Goal: Task Accomplishment & Management: Complete application form

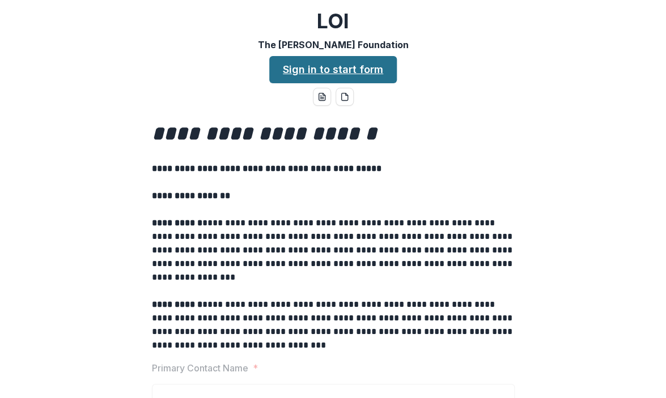
click at [328, 70] on link "Sign in to start form" at bounding box center [333, 69] width 128 height 27
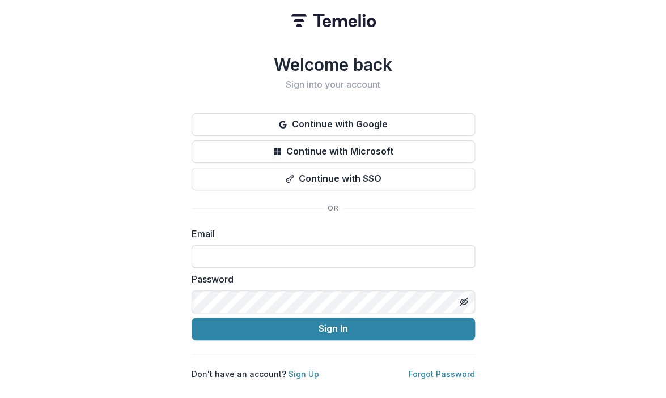
click at [251, 252] on input at bounding box center [333, 256] width 283 height 23
paste input "**********"
type input "**********"
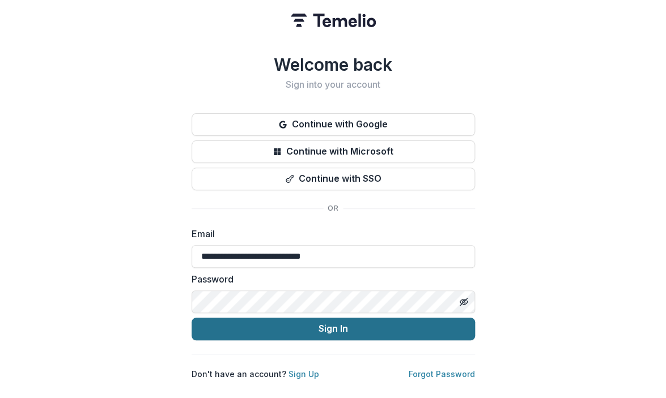
click at [310, 327] on button "Sign In" at bounding box center [333, 329] width 283 height 23
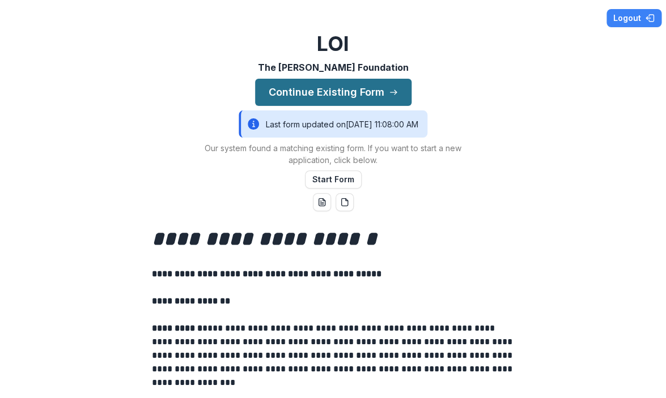
click at [357, 92] on button "Continue Existing Form" at bounding box center [333, 92] width 156 height 27
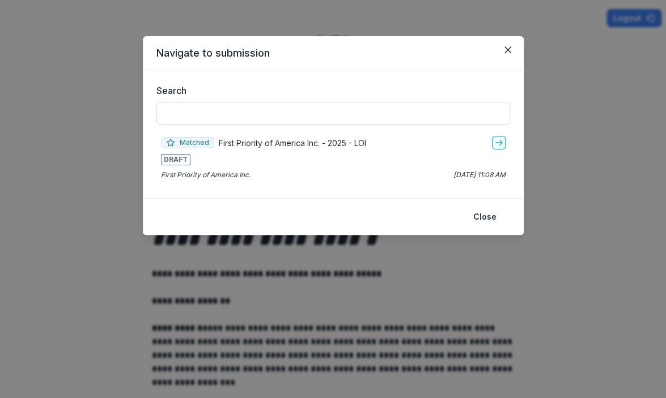
click at [300, 144] on p "First Priority of America Inc. - 2025 - LOI" at bounding box center [292, 143] width 147 height 12
click at [499, 146] on icon "go-to" at bounding box center [498, 142] width 9 height 9
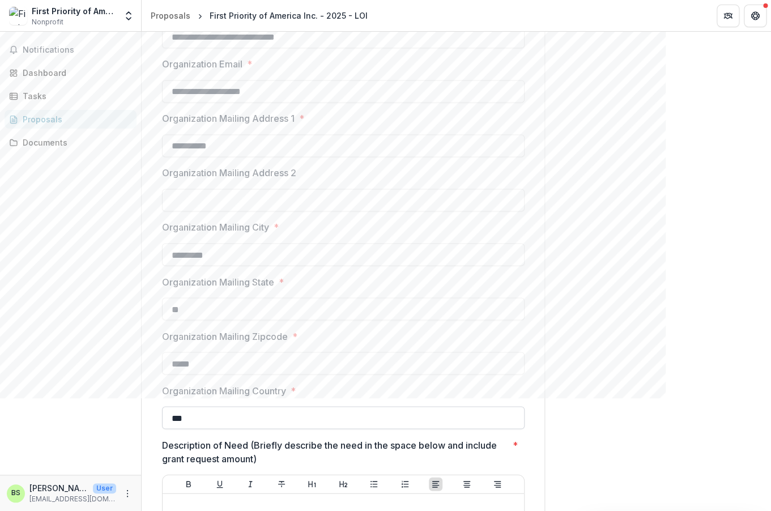
scroll to position [617, 0]
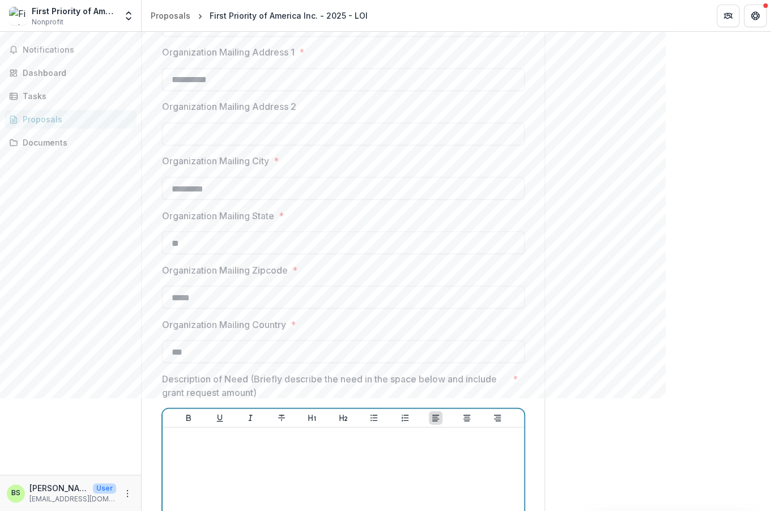
click at [239, 398] on div at bounding box center [343, 517] width 353 height 170
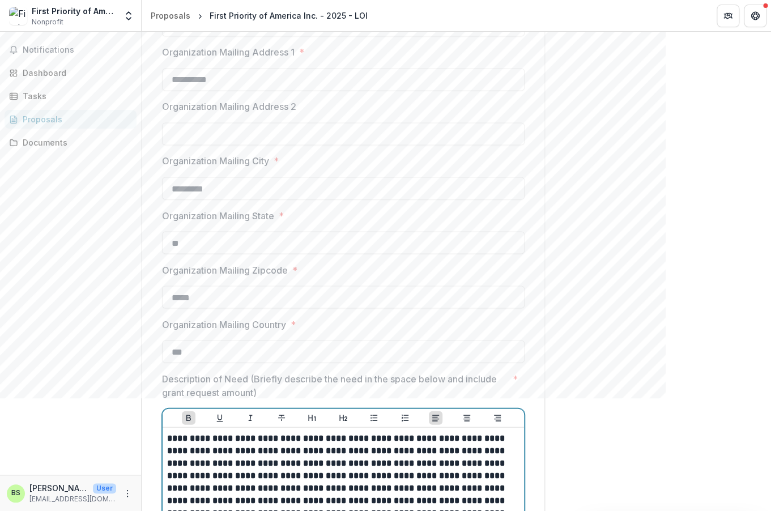
scroll to position [977, 0]
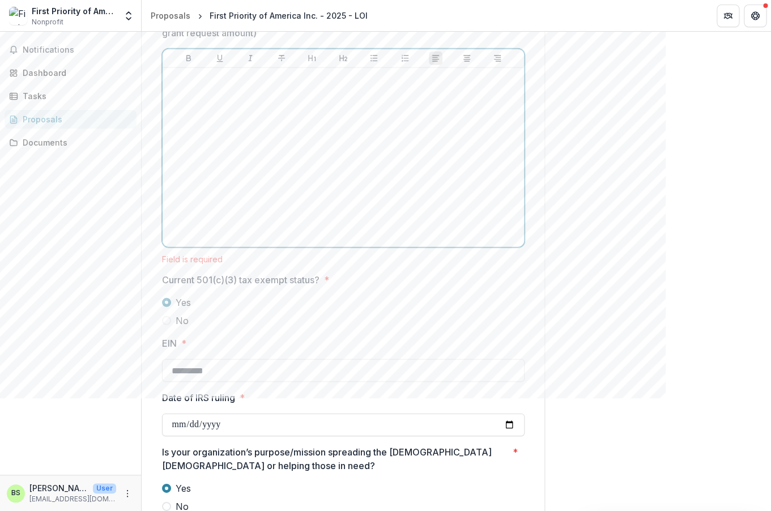
click at [280, 147] on div at bounding box center [343, 158] width 353 height 170
paste div
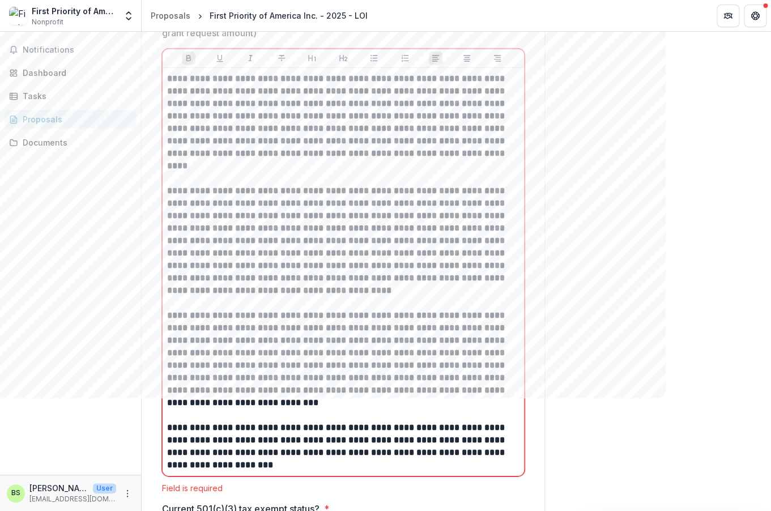
click at [574, 172] on div "Send comments or questions to The [PERSON_NAME] Foundation in the box below. Th…" at bounding box center [658, 295] width 227 height 2481
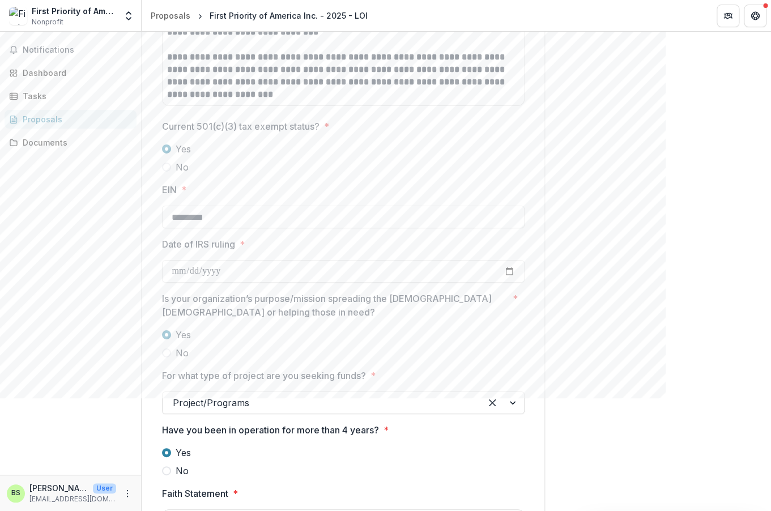
scroll to position [1469, 0]
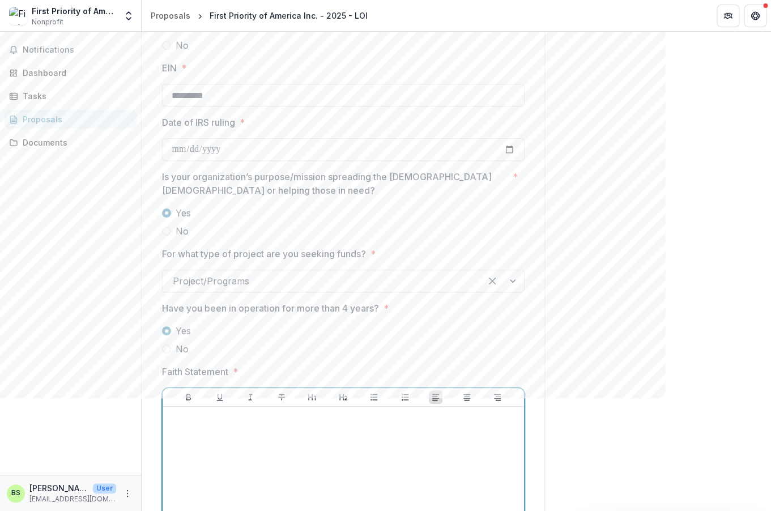
click at [201, 398] on div at bounding box center [343, 497] width 353 height 170
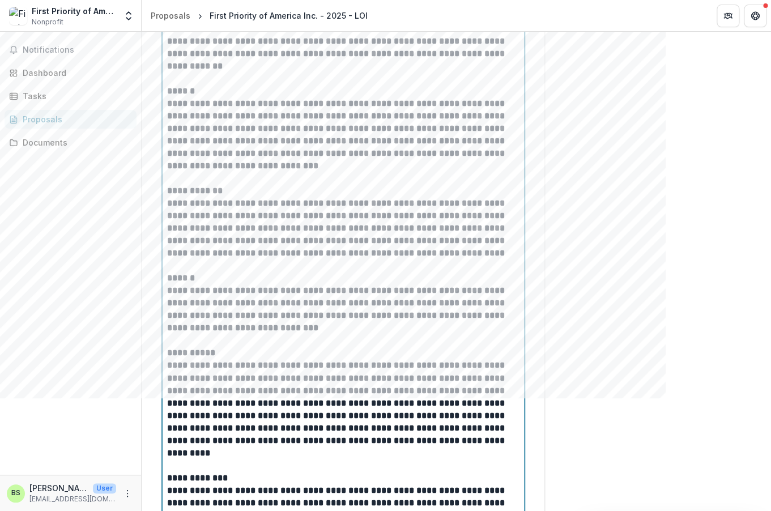
click at [307, 398] on strong "**********" at bounding box center [337, 409] width 340 height 96
click at [311, 398] on strong "**********" at bounding box center [337, 409] width 340 height 96
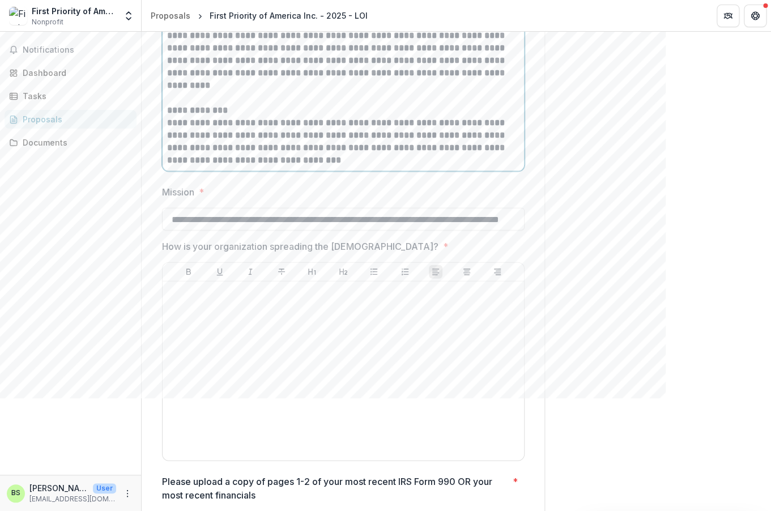
scroll to position [2380, 0]
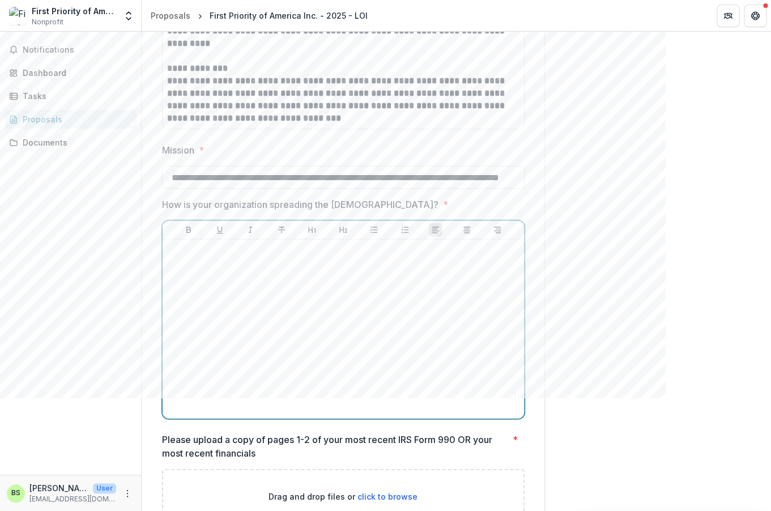
click at [292, 248] on div at bounding box center [343, 329] width 353 height 170
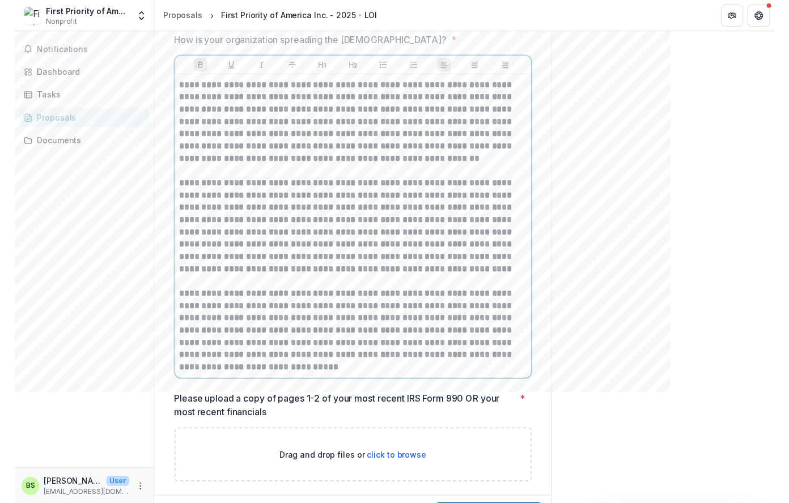
scroll to position [2548, 0]
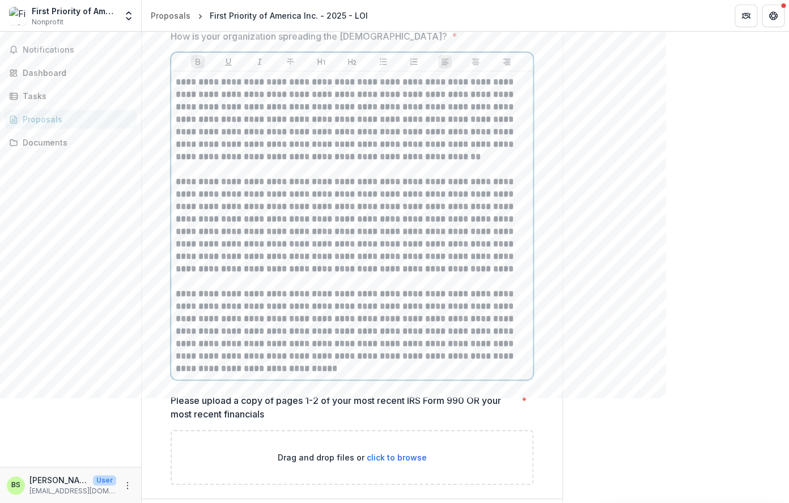
click at [482, 317] on strong "**********" at bounding box center [346, 331] width 340 height 83
drag, startPoint x: 482, startPoint y: 318, endPoint x: 471, endPoint y: 319, distance: 10.8
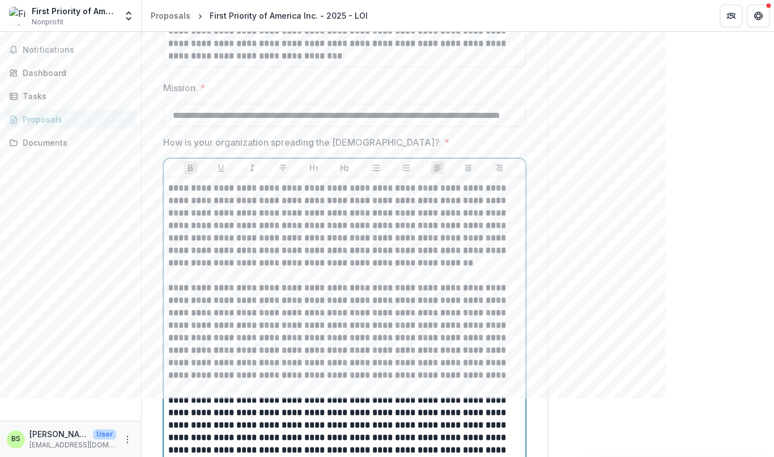
scroll to position [2436, 0]
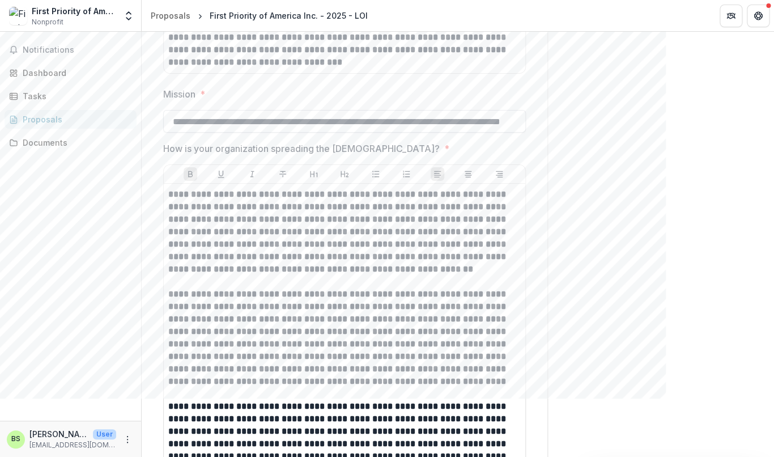
click at [280, 110] on input "**********" at bounding box center [344, 121] width 363 height 23
click at [206, 110] on input "Mission *" at bounding box center [344, 121] width 363 height 23
paste input "**********"
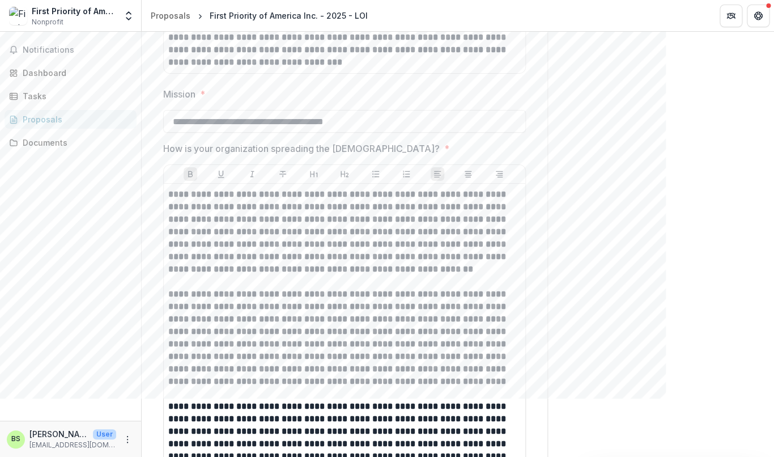
type input "**********"
drag, startPoint x: 167, startPoint y: 98, endPoint x: 150, endPoint y: 99, distance: 17.0
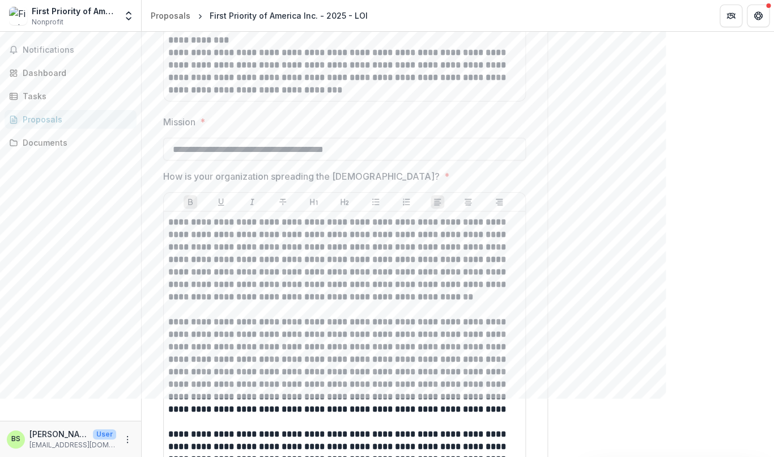
scroll to position [2369, 0]
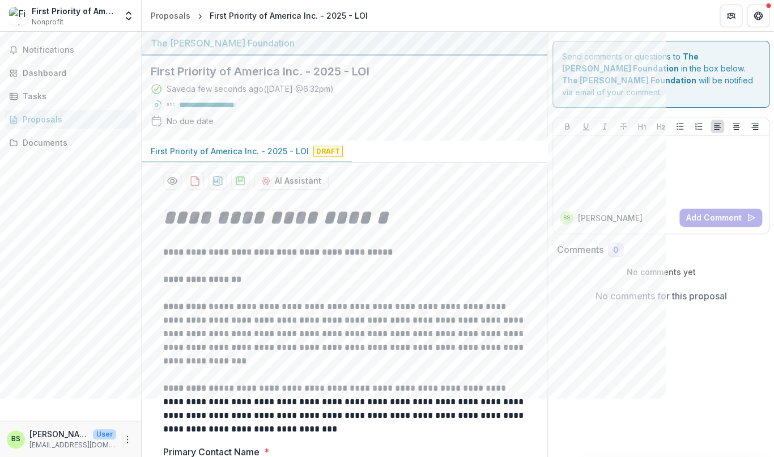
scroll to position [2695, 0]
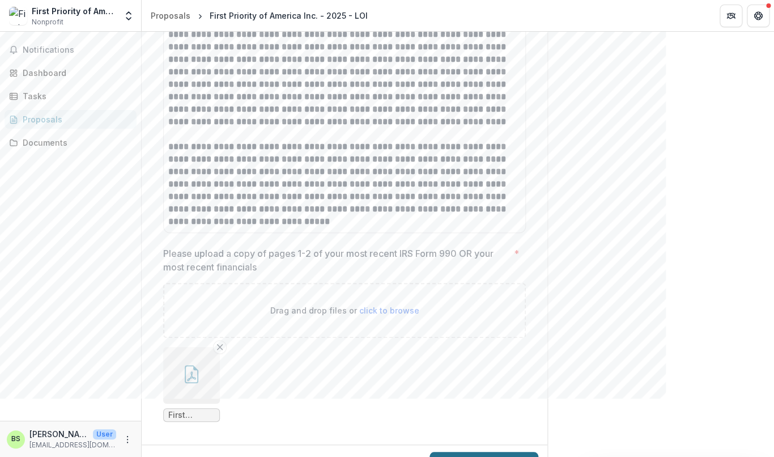
click at [488, 398] on button "Submit Response" at bounding box center [484, 463] width 109 height 23
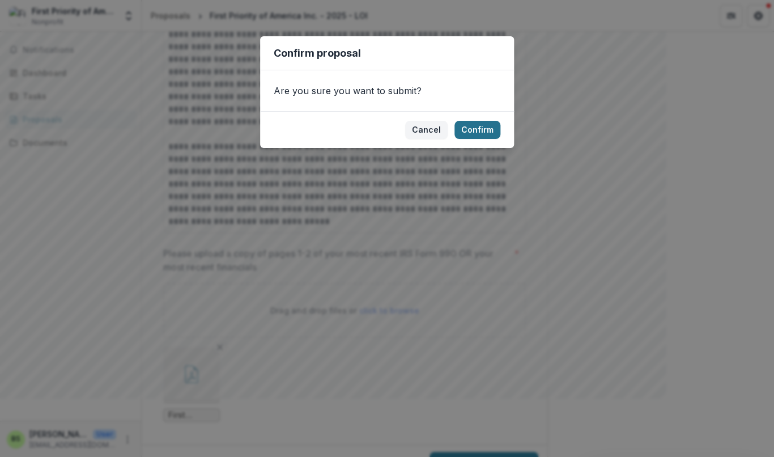
click at [482, 125] on button "Confirm" at bounding box center [478, 130] width 46 height 18
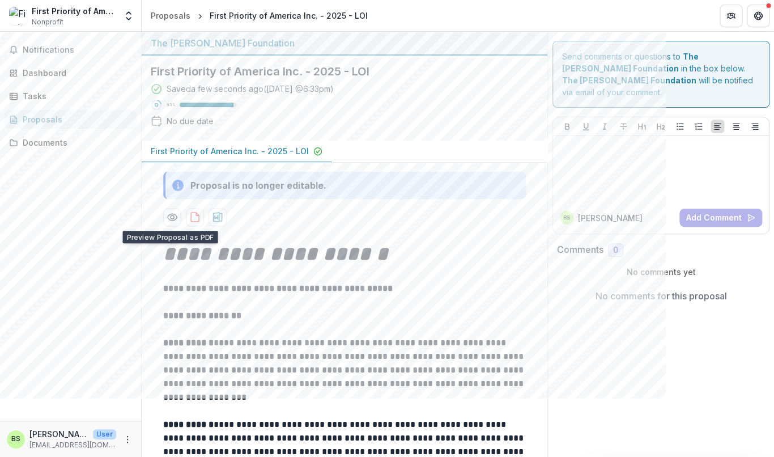
scroll to position [0, 0]
click at [47, 49] on span "Notifications" at bounding box center [72, 50] width 98 height 10
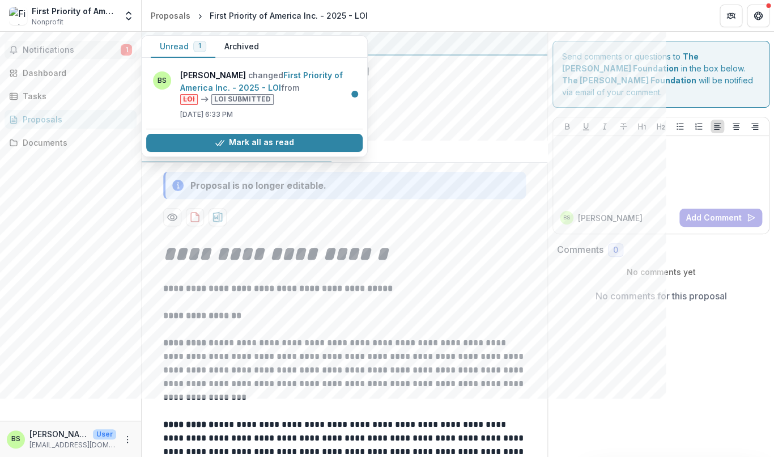
click at [259, 132] on div "Mark all as read" at bounding box center [254, 143] width 217 height 28
click at [259, 143] on button "Mark all as read" at bounding box center [254, 143] width 217 height 18
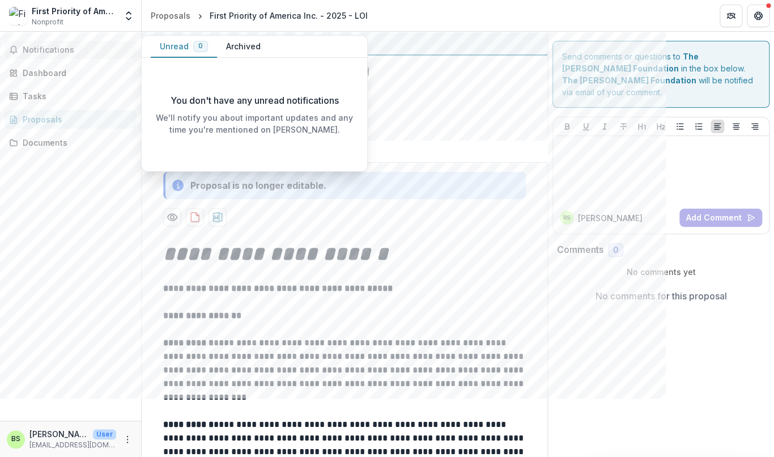
click at [495, 96] on div "Saved a few seconds ago ( [DATE] @ 6:33pm ) 95 % No due date" at bounding box center [336, 107] width 370 height 49
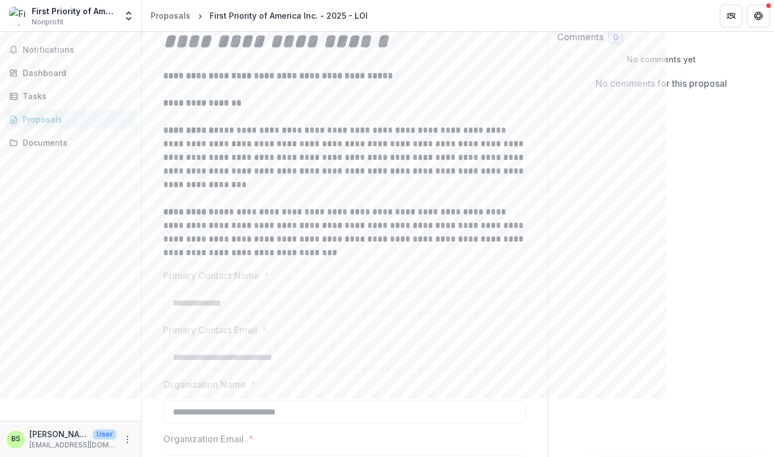
scroll to position [211, 0]
click at [56, 22] on span "Nonprofit" at bounding box center [48, 22] width 32 height 10
click at [133, 14] on icon "Open entity switcher" at bounding box center [128, 15] width 11 height 11
click at [44, 74] on div "Dashboard" at bounding box center [75, 73] width 105 height 12
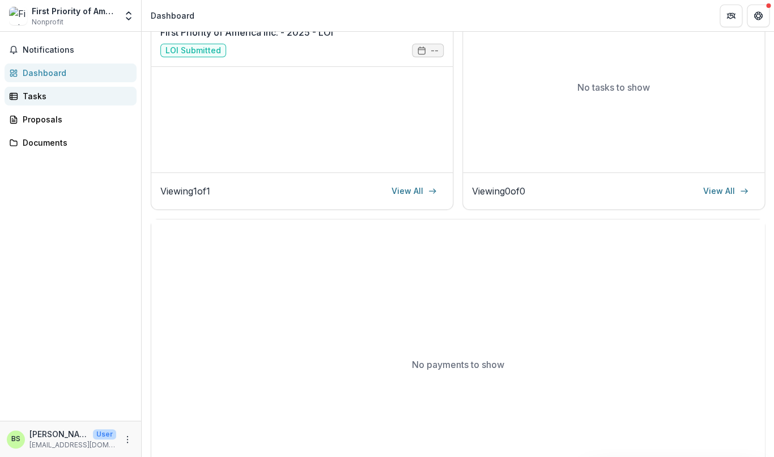
click at [40, 94] on div "Tasks" at bounding box center [75, 96] width 105 height 12
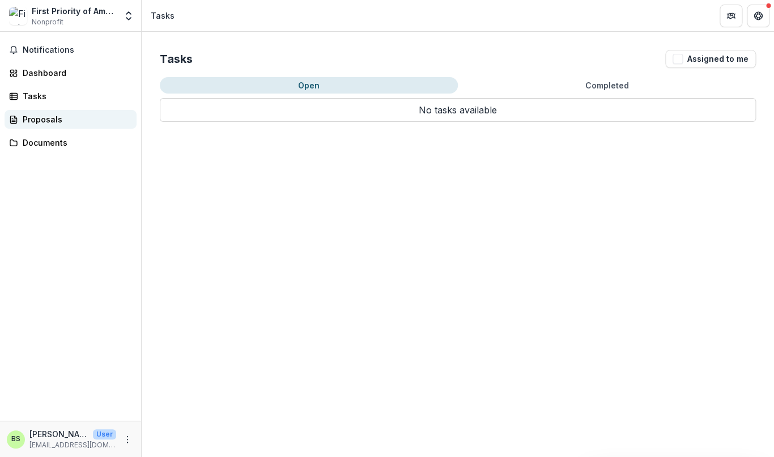
click at [38, 122] on div "Proposals" at bounding box center [75, 119] width 105 height 12
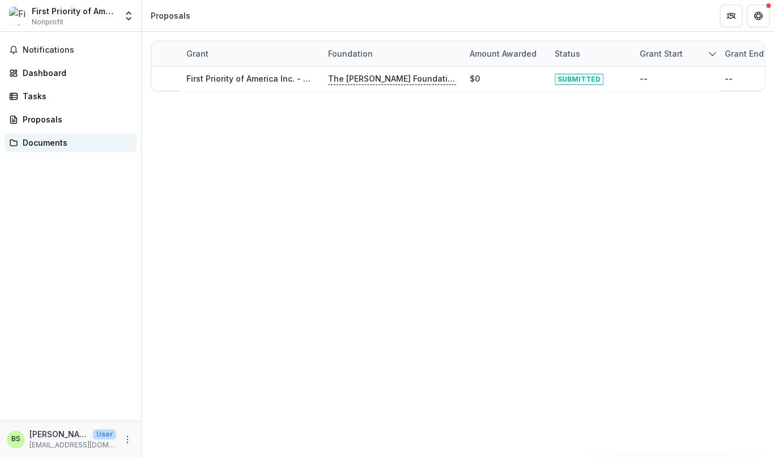
click at [39, 145] on div "Documents" at bounding box center [75, 143] width 105 height 12
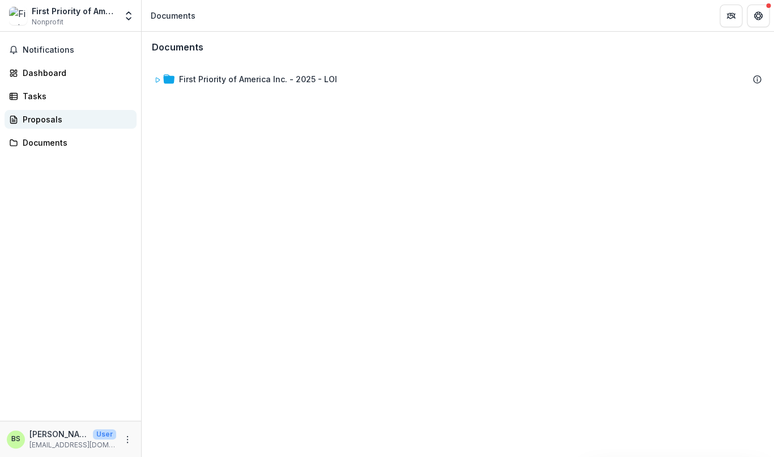
click at [41, 123] on div "Proposals" at bounding box center [75, 119] width 105 height 12
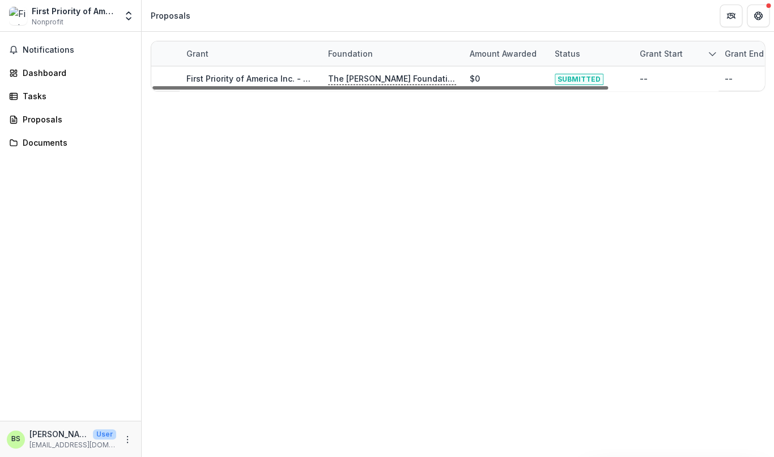
click at [291, 86] on div at bounding box center [380, 87] width 456 height 3
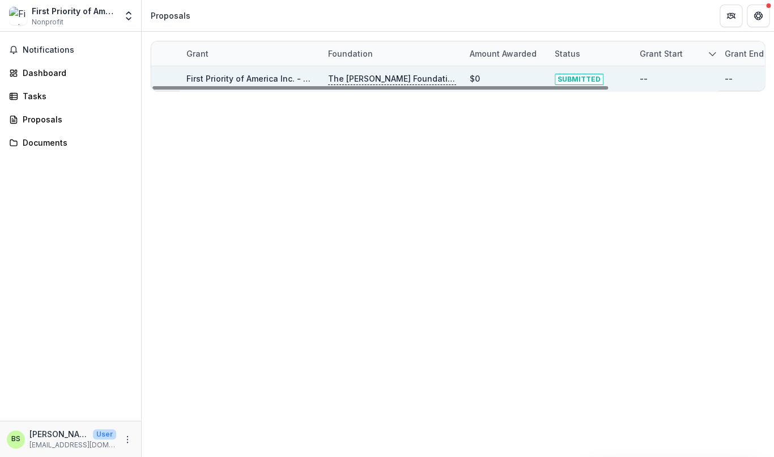
click at [291, 77] on link "First Priority of America Inc. - 2025 - LOI" at bounding box center [265, 79] width 158 height 10
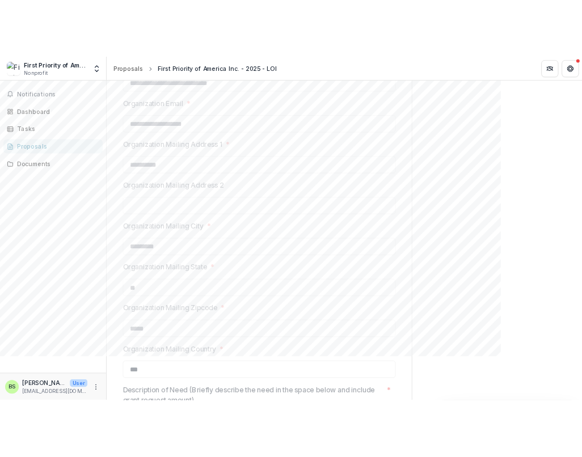
scroll to position [592, 0]
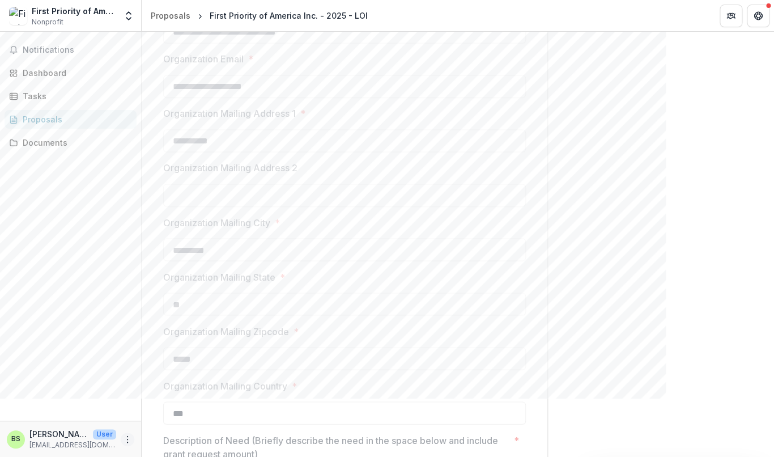
click at [129, 398] on icon "More" at bounding box center [127, 439] width 9 height 9
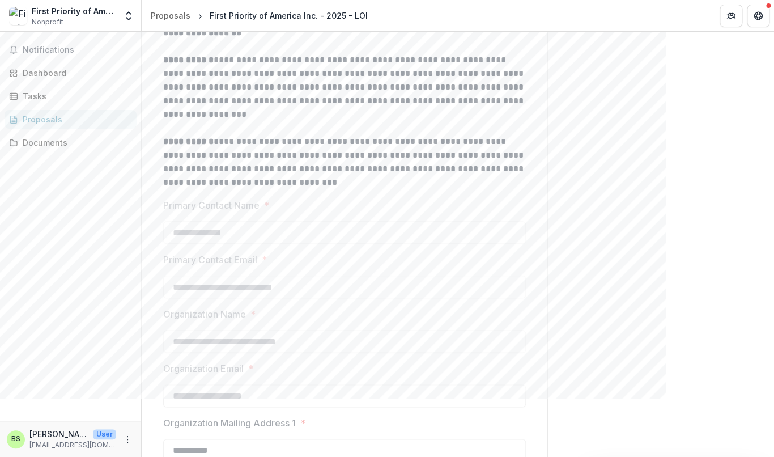
scroll to position [0, 0]
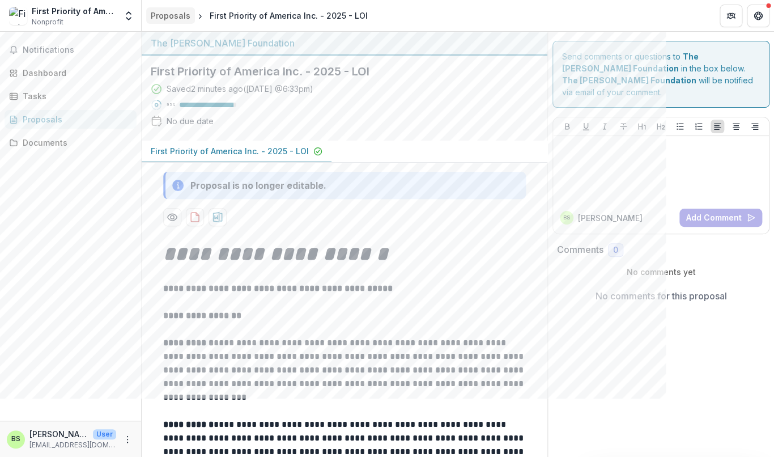
click at [171, 15] on div "Proposals" at bounding box center [171, 16] width 40 height 12
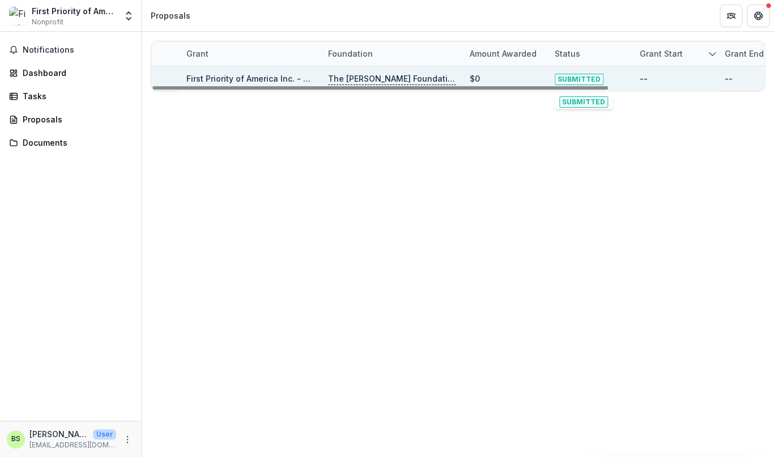
click at [578, 79] on span "SUBMITTED" at bounding box center [579, 79] width 49 height 11
click at [365, 77] on p "The [PERSON_NAME] Foundation" at bounding box center [392, 79] width 128 height 12
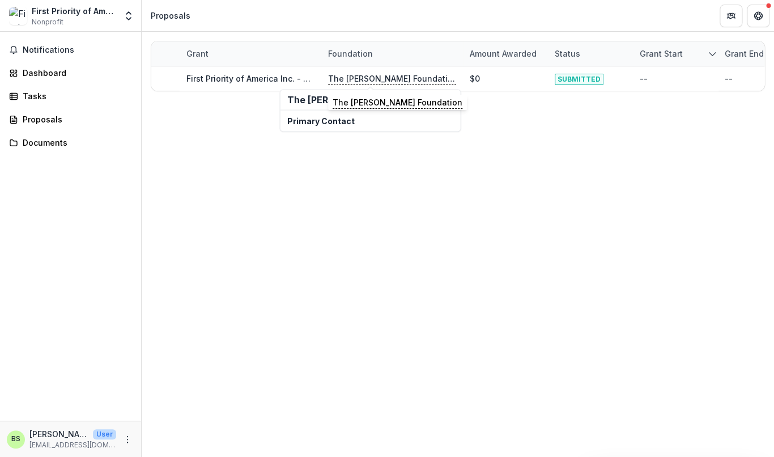
click at [329, 122] on p "Primary Contact" at bounding box center [370, 121] width 167 height 12
click at [253, 120] on div "Grant Foundation Amount awarded Status Grant start Grant end Due Date Report Du…" at bounding box center [458, 244] width 633 height 425
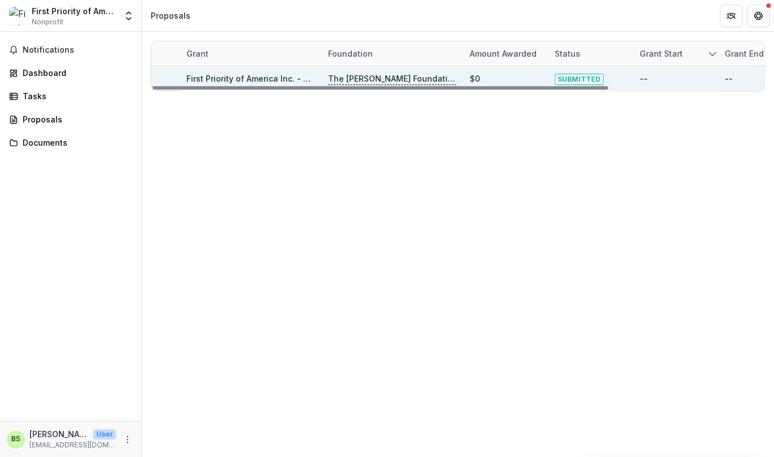
click at [266, 73] on div "First Priority of America Inc. - 2025 - LOI" at bounding box center [250, 78] width 128 height 24
click at [260, 81] on link "First Priority of America Inc. - 2025 - LOI" at bounding box center [265, 79] width 158 height 10
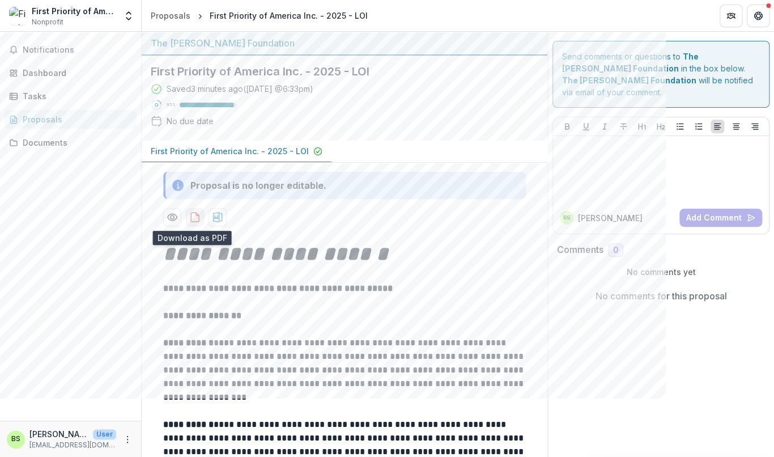
click at [193, 220] on icon "download-proposal" at bounding box center [194, 216] width 11 height 11
click at [167, 218] on icon "Preview 92ce98c7-38fc-4740-bb9d-4d123a697e02-0.pdf" at bounding box center [172, 216] width 11 height 11
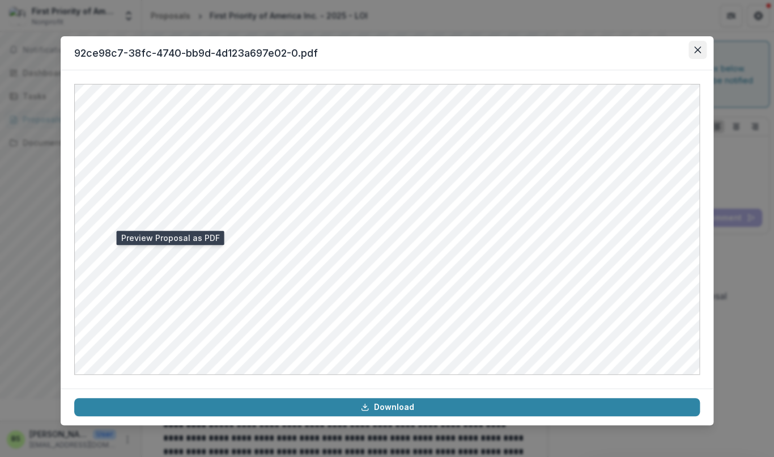
drag, startPoint x: 701, startPoint y: 50, endPoint x: 676, endPoint y: 57, distance: 25.3
click at [665, 50] on icon "Close" at bounding box center [697, 49] width 7 height 7
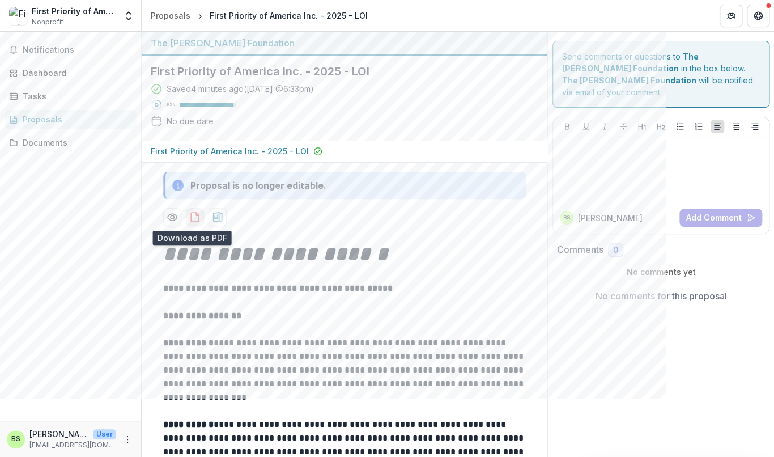
click at [190, 219] on icon "download-proposal" at bounding box center [194, 216] width 11 height 11
click at [665, 16] on icon "Get Help" at bounding box center [758, 15] width 9 height 9
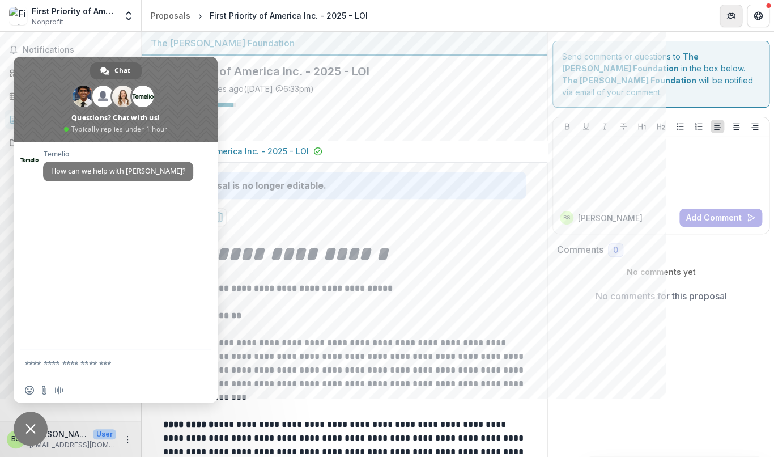
click at [665, 16] on button "Partners" at bounding box center [731, 16] width 23 height 23
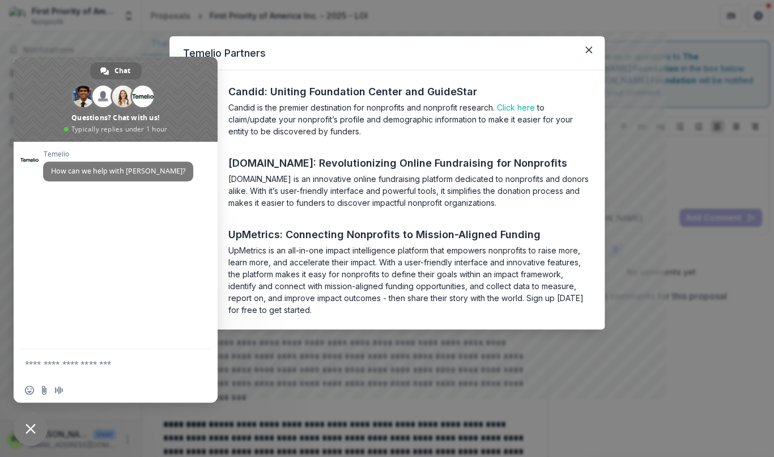
click at [39, 398] on span "Close chat" at bounding box center [31, 429] width 34 height 34
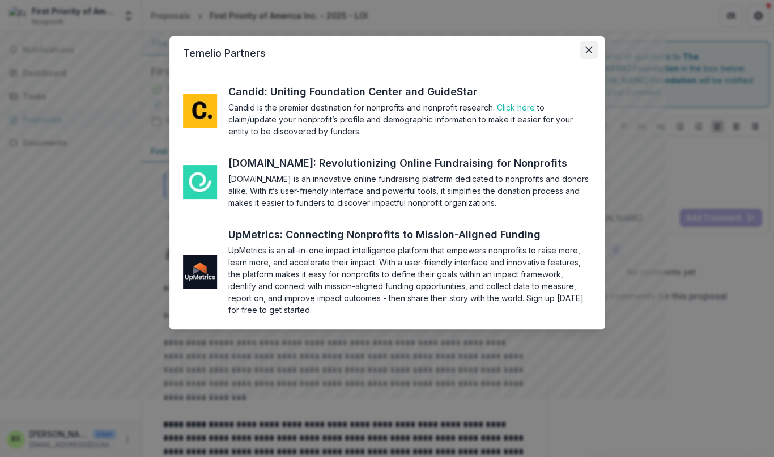
click at [591, 47] on icon "Close" at bounding box center [589, 49] width 7 height 7
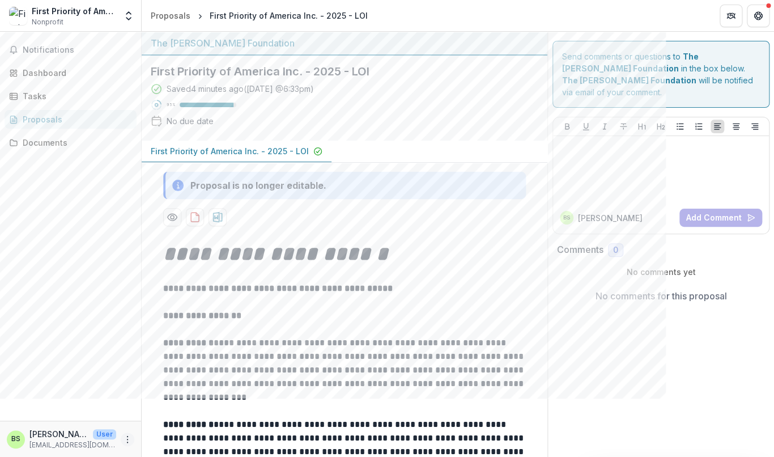
click at [130, 398] on icon "More" at bounding box center [127, 439] width 9 height 9
click at [186, 398] on button "Logout" at bounding box center [202, 433] width 121 height 19
